Goal: Task Accomplishment & Management: Use online tool/utility

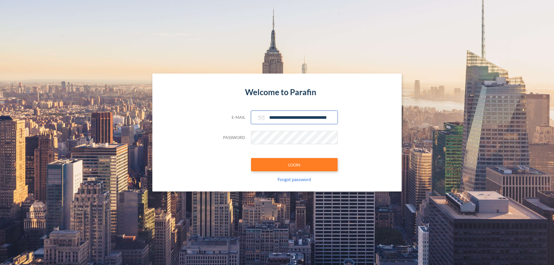
type input "**********"
click at [295, 165] on button "LOGIN" at bounding box center [294, 164] width 87 height 13
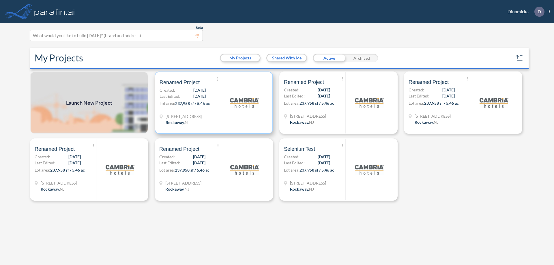
scroll to position [1, 0]
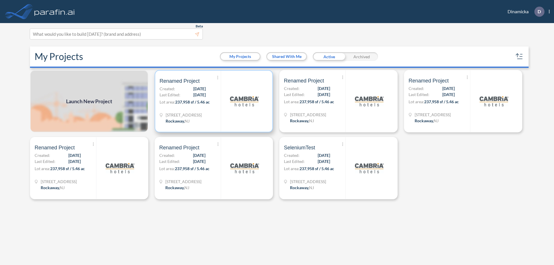
click at [214, 101] on p "Lot area: 237,958 sf / 5.46 ac" at bounding box center [190, 103] width 61 height 8
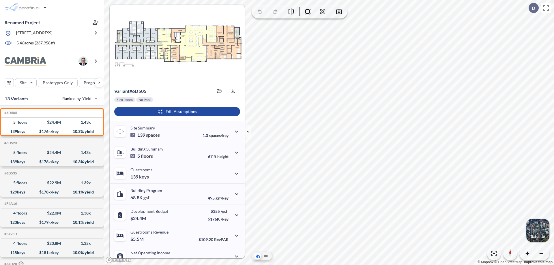
scroll to position [29, 0]
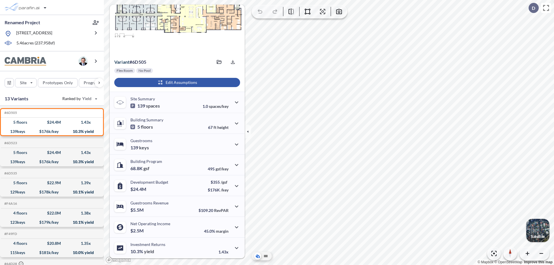
click at [176, 83] on div "button" at bounding box center [177, 82] width 126 height 9
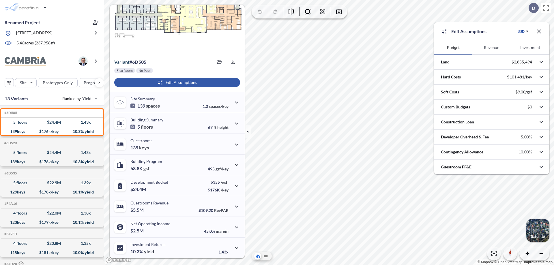
click at [492, 48] on button "Revenue" at bounding box center [492, 48] width 38 height 14
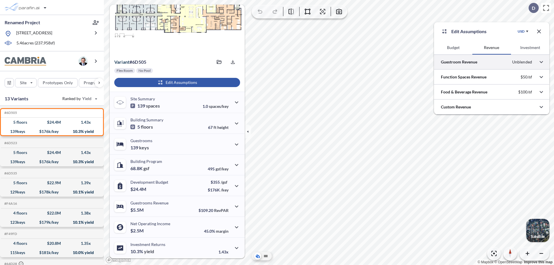
click at [492, 62] on div at bounding box center [492, 62] width 116 height 15
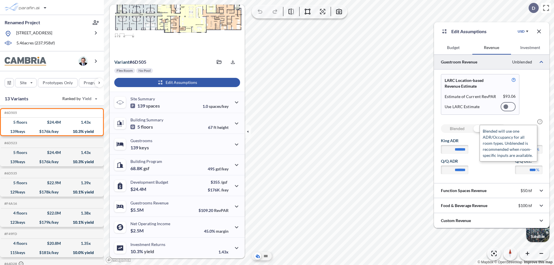
click at [540, 122] on span "?" at bounding box center [540, 121] width 5 height 5
